Goal: Transaction & Acquisition: Download file/media

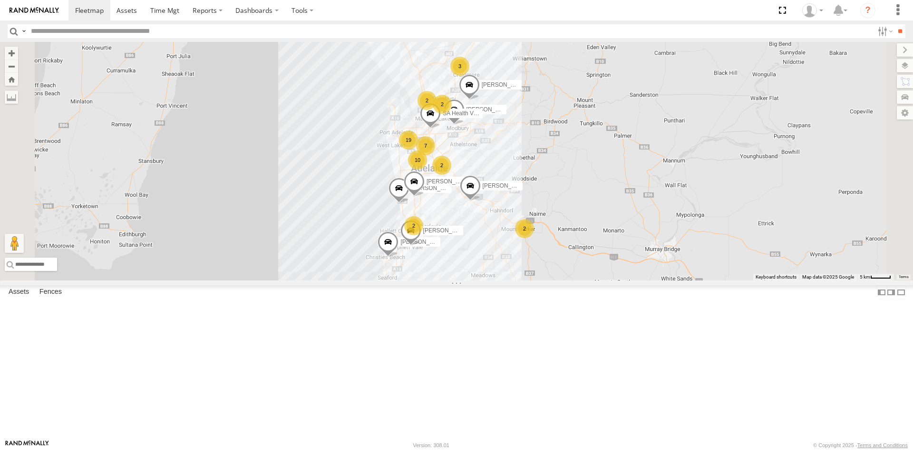
click at [0, 0] on div "S254CLT - [PERSON_NAME]" at bounding box center [0, 0] width 0 height 0
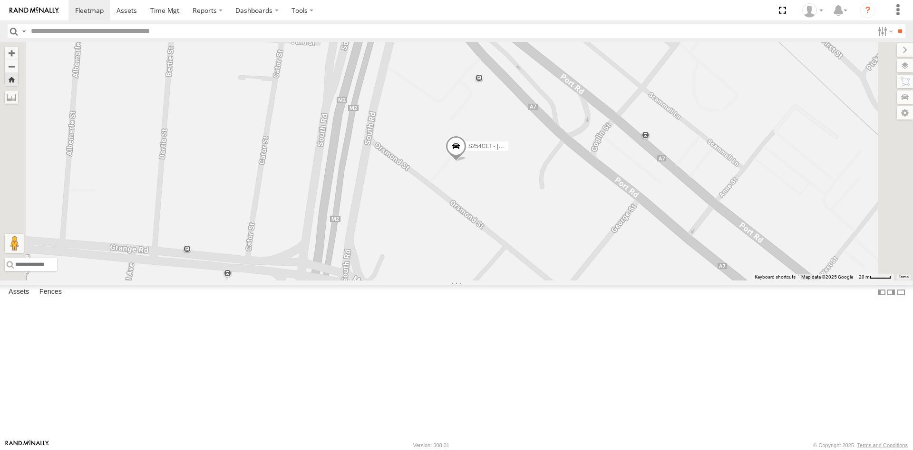
click at [467, 161] on span at bounding box center [456, 149] width 21 height 26
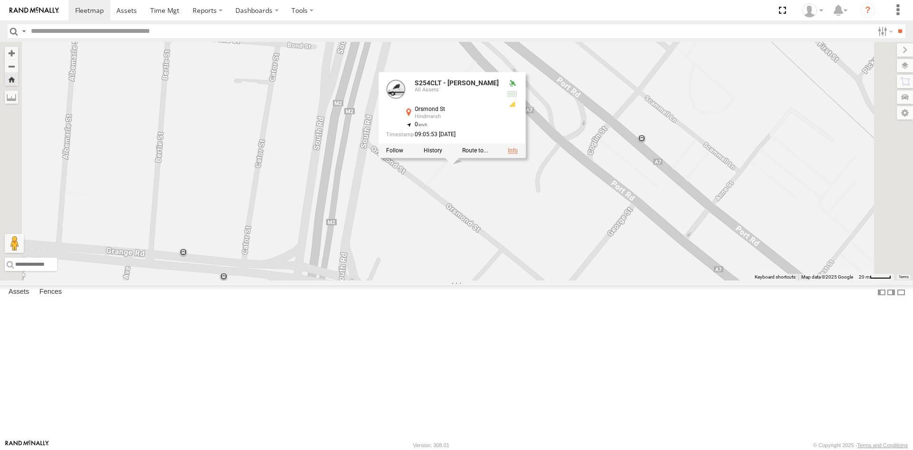
click at [518, 154] on link at bounding box center [513, 150] width 10 height 7
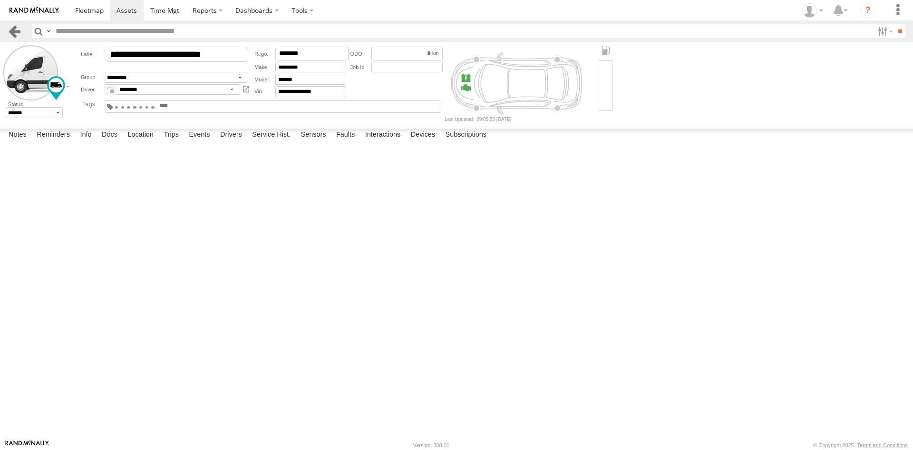
click at [10, 31] on link at bounding box center [15, 31] width 14 height 14
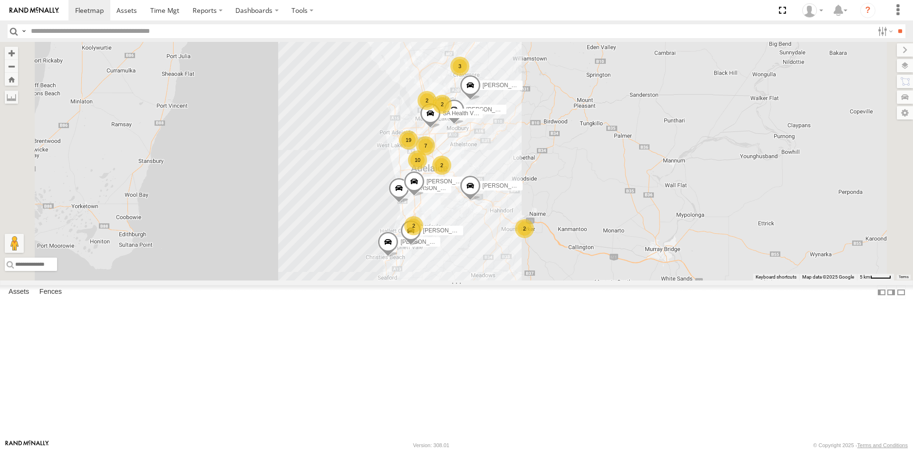
click at [0, 0] on div "S678CGD - Fridge It Sprinter" at bounding box center [0, 0] width 0 height 0
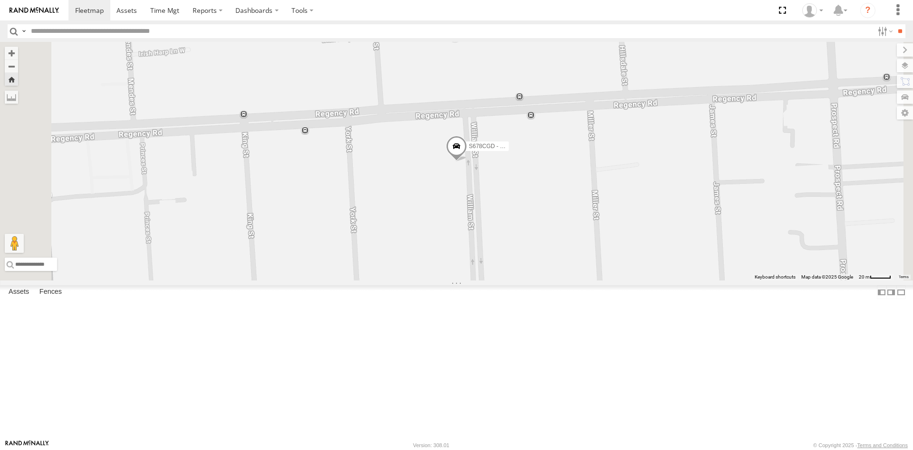
click at [467, 161] on span at bounding box center [456, 149] width 21 height 26
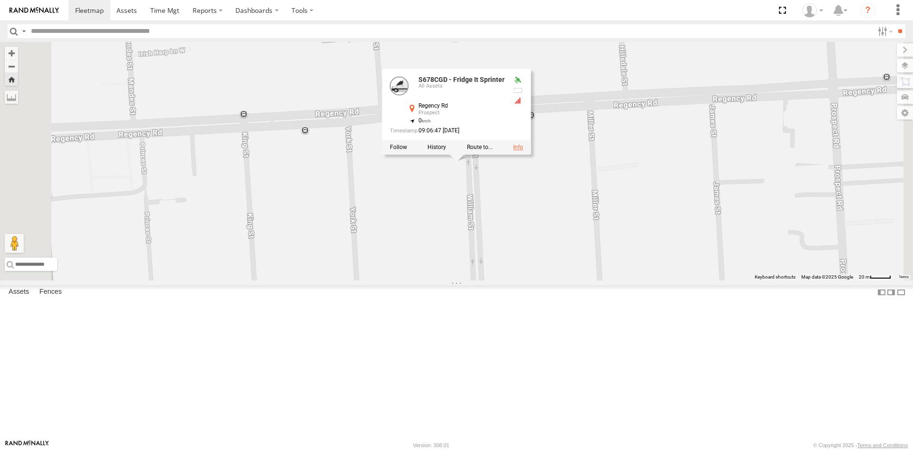
click at [523, 150] on link at bounding box center [518, 147] width 10 height 7
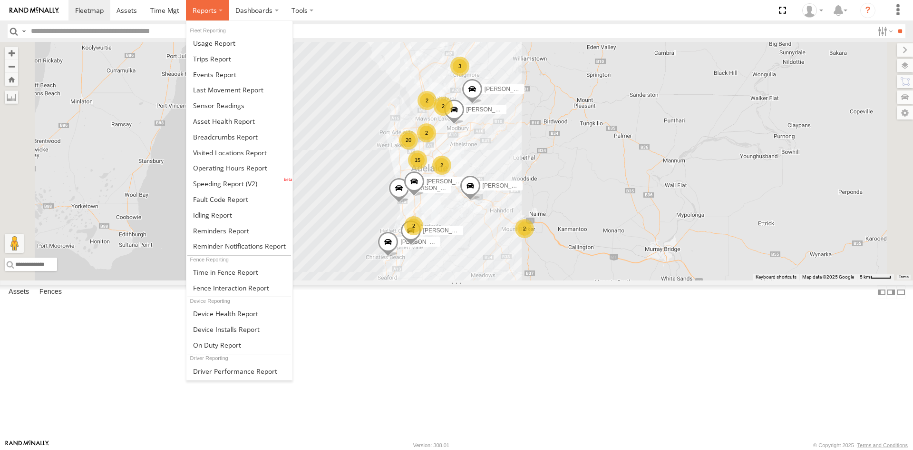
click at [209, 10] on span at bounding box center [205, 10] width 24 height 9
click at [227, 103] on span at bounding box center [218, 105] width 51 height 9
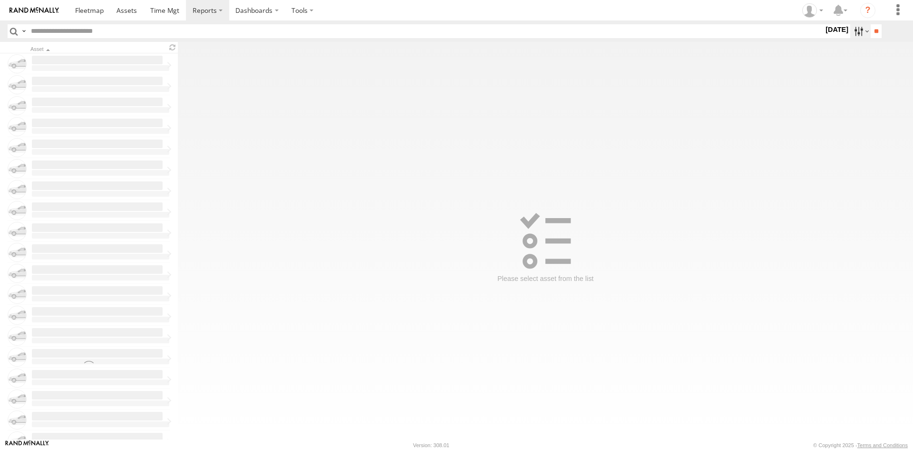
click at [857, 30] on label at bounding box center [861, 31] width 20 height 14
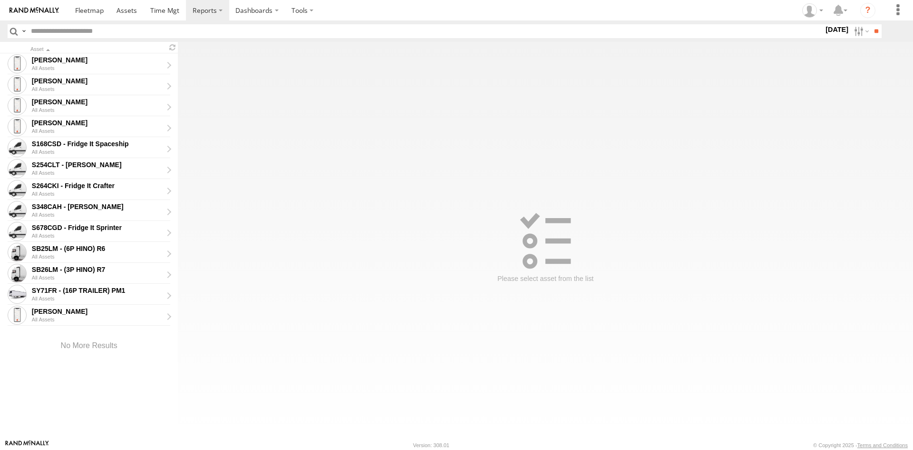
click at [0, 0] on label at bounding box center [0, 0] width 0 height 0
click at [873, 31] on input "**" at bounding box center [876, 31] width 11 height 14
click at [67, 145] on div "S168CSD - Fridge It Spaceship" at bounding box center [97, 143] width 131 height 9
type input "**********"
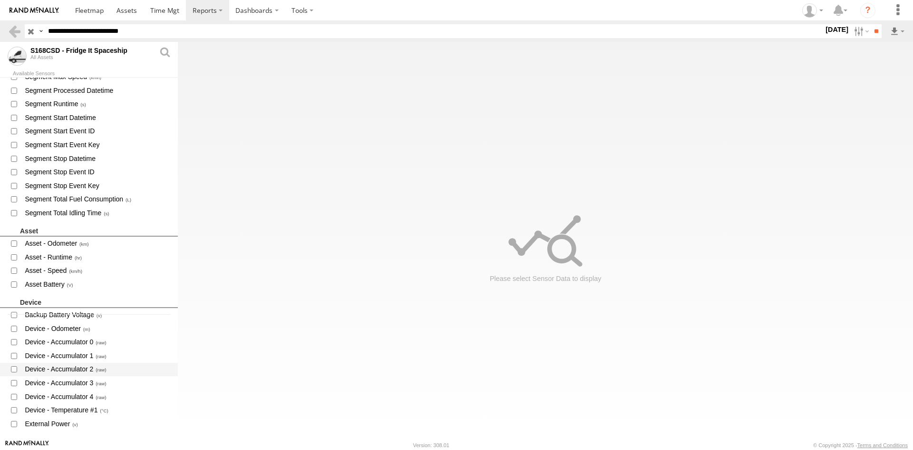
scroll to position [190, 0]
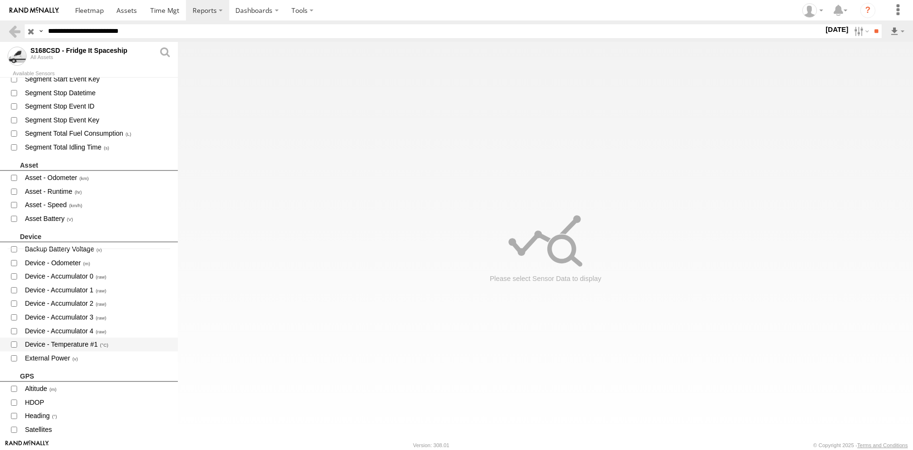
click at [73, 343] on span "Device - Temperature #1" at bounding box center [97, 344] width 147 height 12
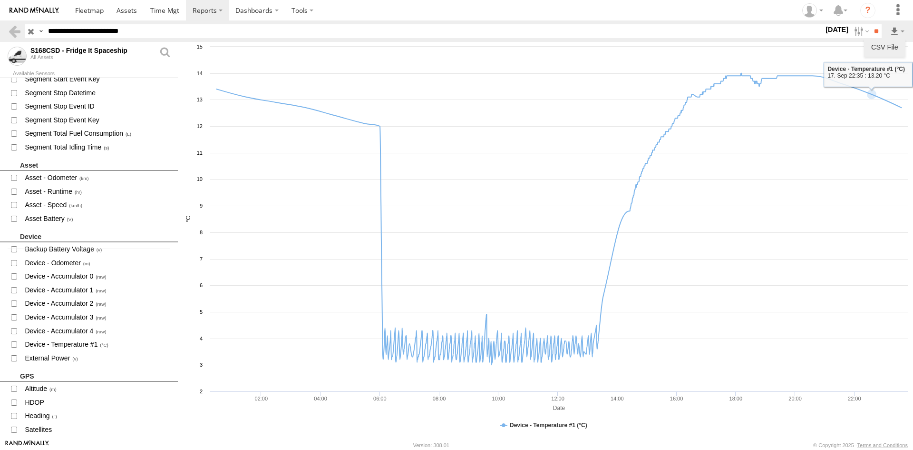
click at [883, 46] on link "CSV File" at bounding box center [885, 47] width 34 height 14
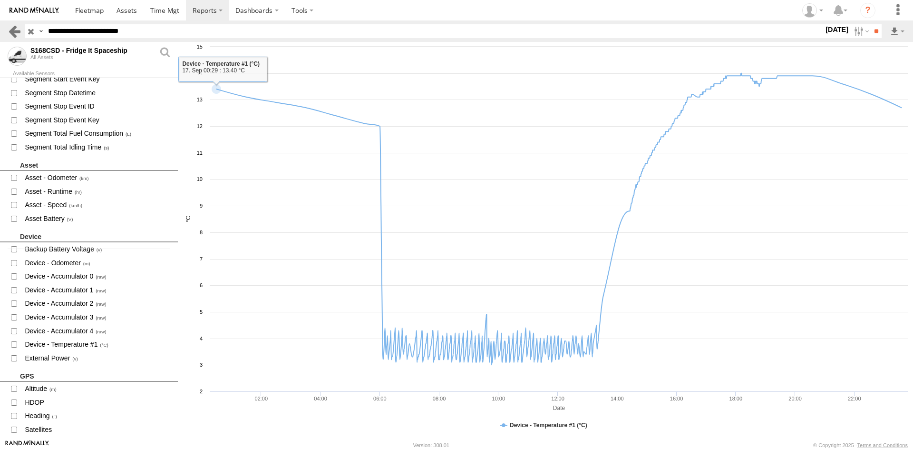
click at [12, 34] on link at bounding box center [15, 31] width 14 height 14
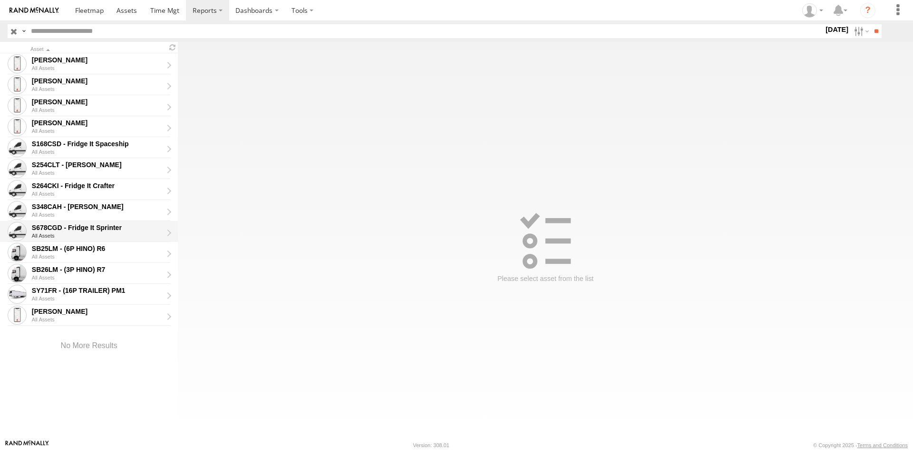
click at [69, 222] on div "S678CGD - Fridge It Sprinter All Assets" at bounding box center [100, 231] width 140 height 19
type input "**********"
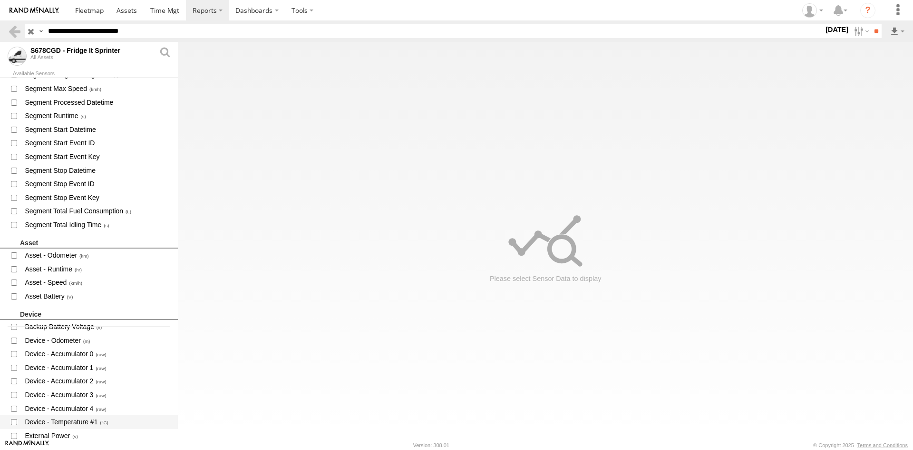
scroll to position [143, 0]
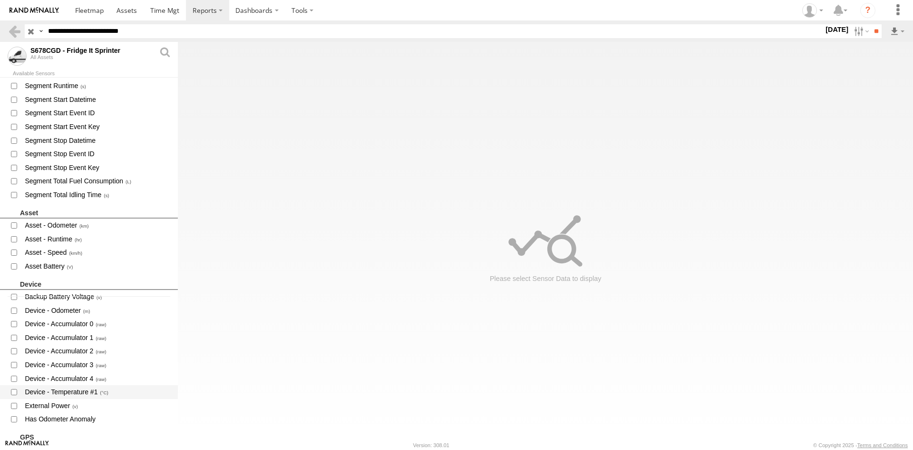
click at [74, 392] on span "Device - Temperature #1" at bounding box center [97, 392] width 147 height 12
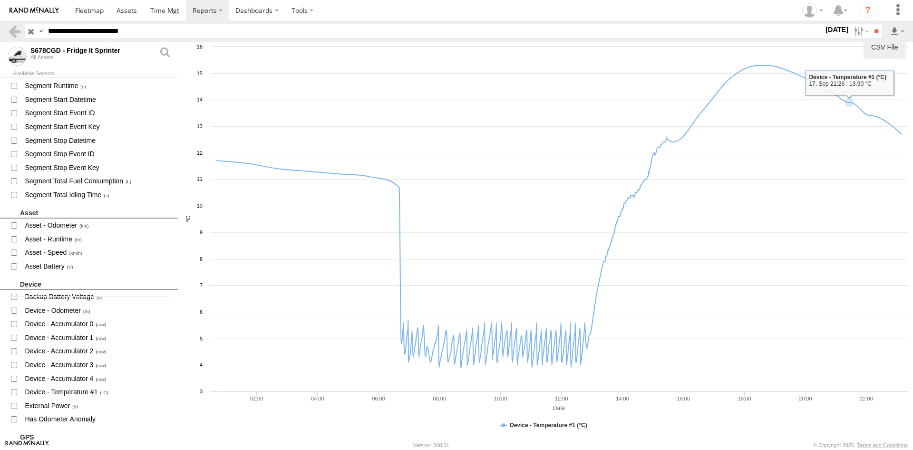
click at [880, 45] on link "CSV File" at bounding box center [885, 47] width 34 height 14
